Goal: Transaction & Acquisition: Purchase product/service

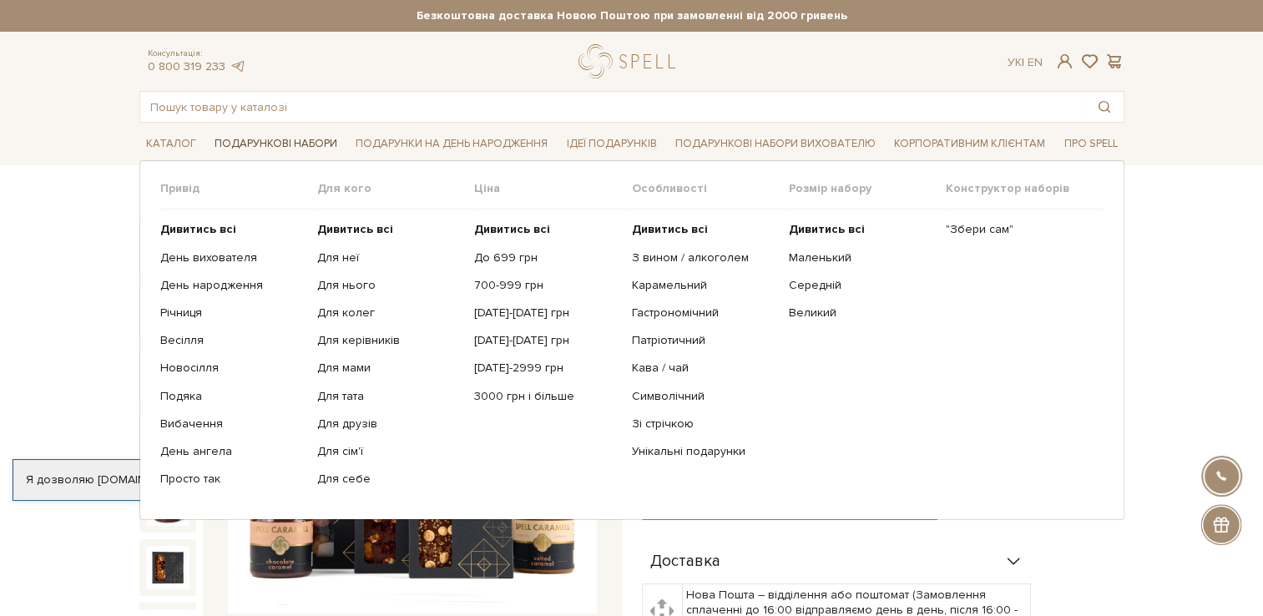
click at [295, 143] on link "Подарункові набори" at bounding box center [276, 144] width 136 height 26
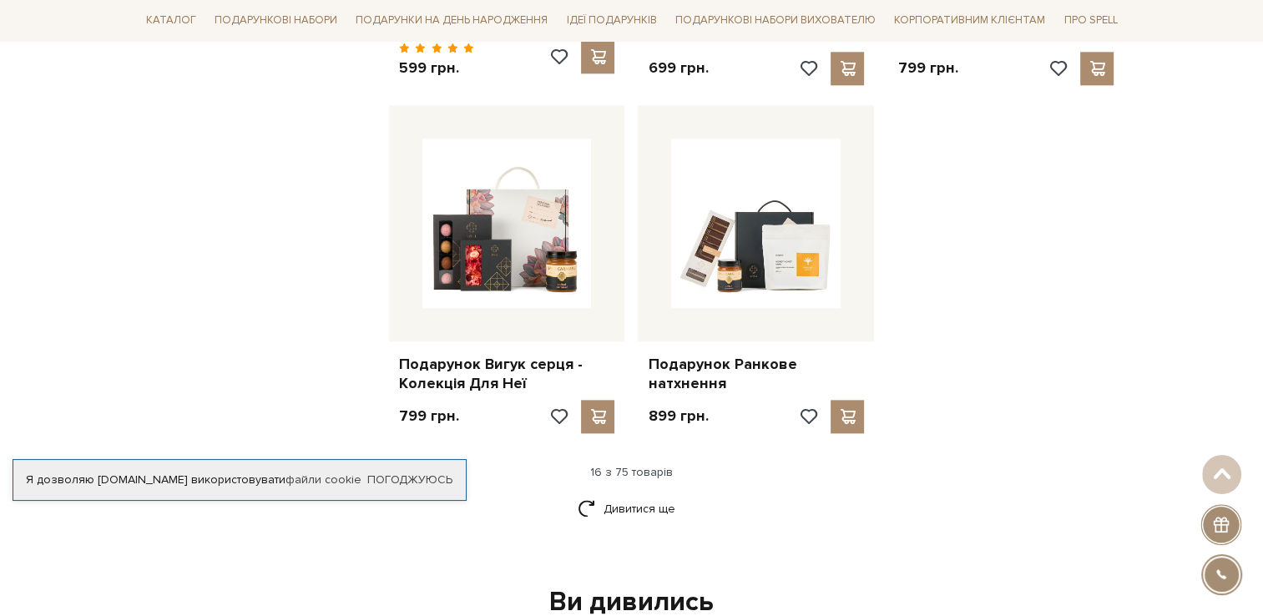
scroll to position [2003, 0]
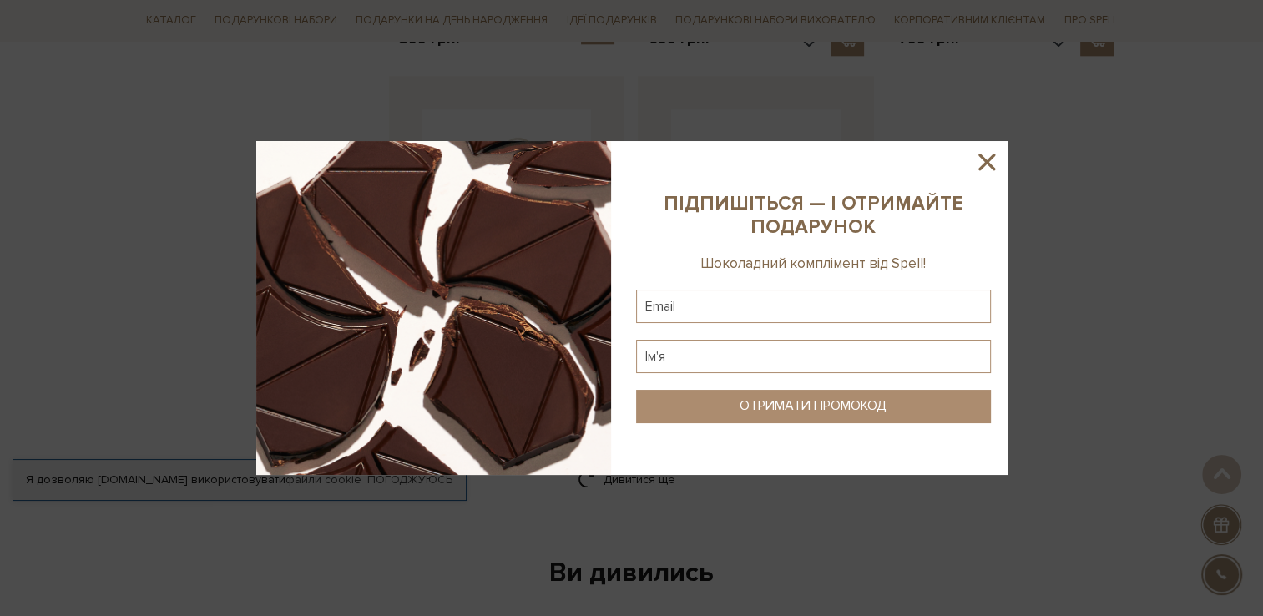
click at [991, 161] on icon at bounding box center [986, 162] width 28 height 28
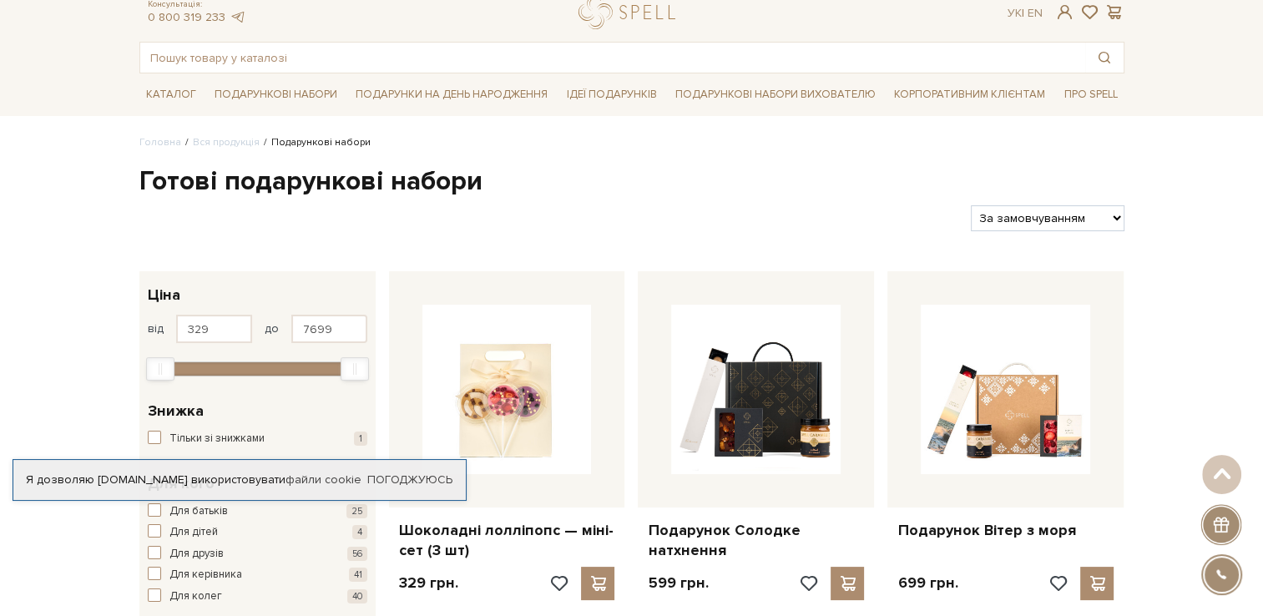
scroll to position [0, 0]
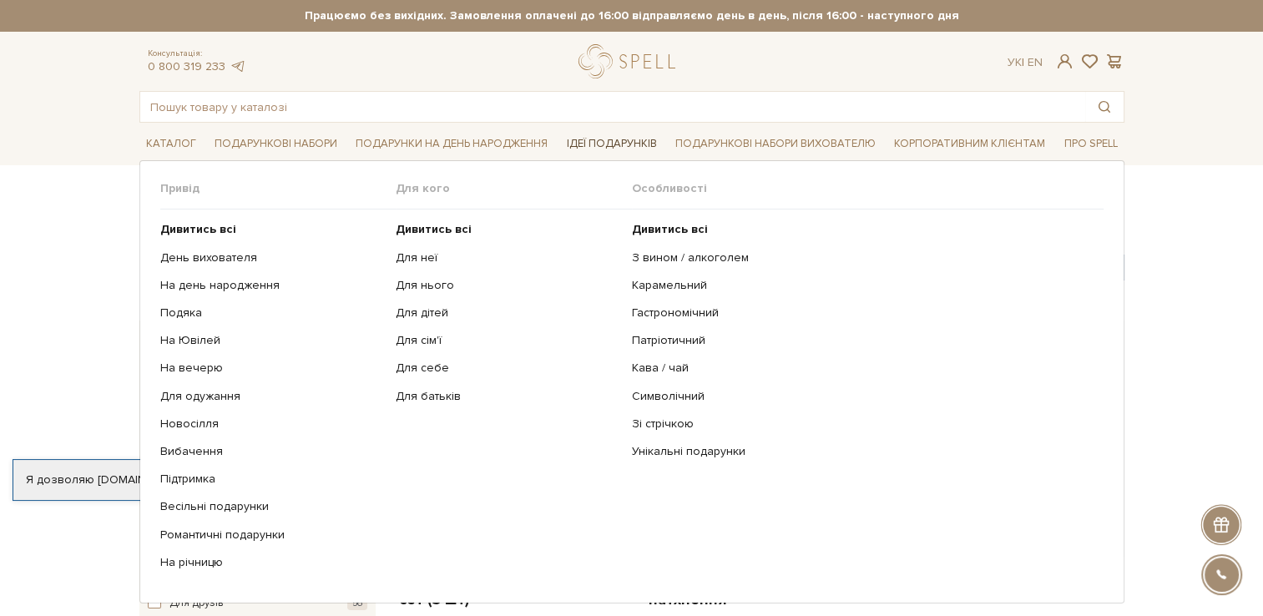
click at [641, 138] on link "Ідеї подарунків" at bounding box center [611, 144] width 104 height 26
click at [200, 259] on link "День вихователя" at bounding box center [272, 257] width 224 height 15
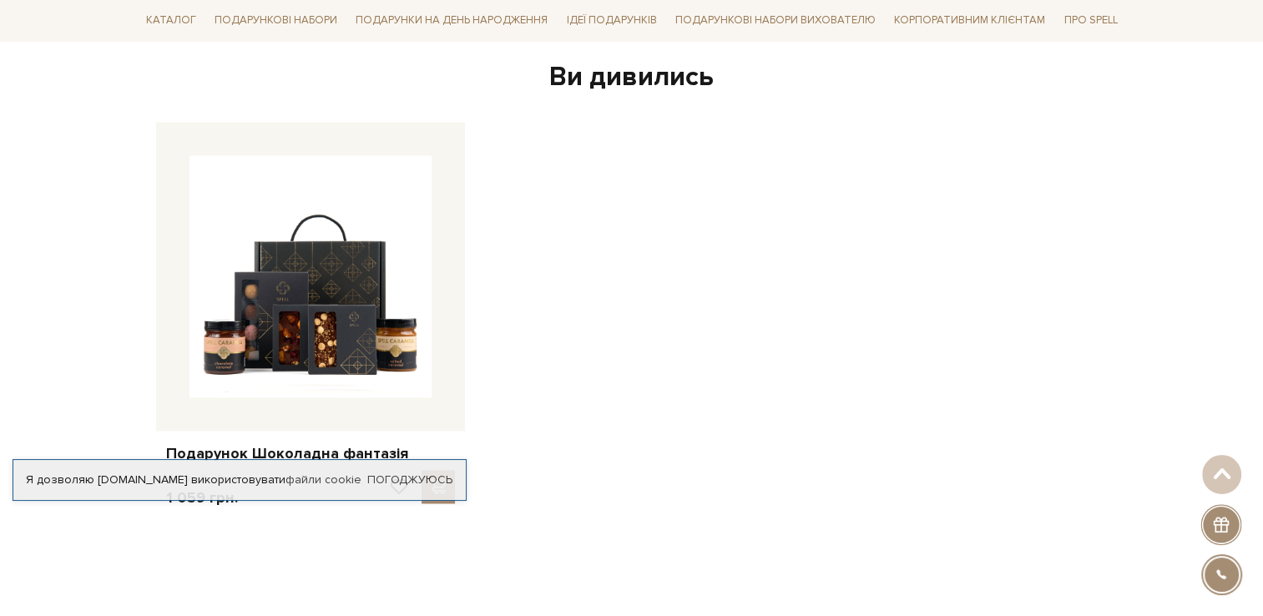
scroll to position [2588, 0]
